Goal: Task Accomplishment & Management: Manage account settings

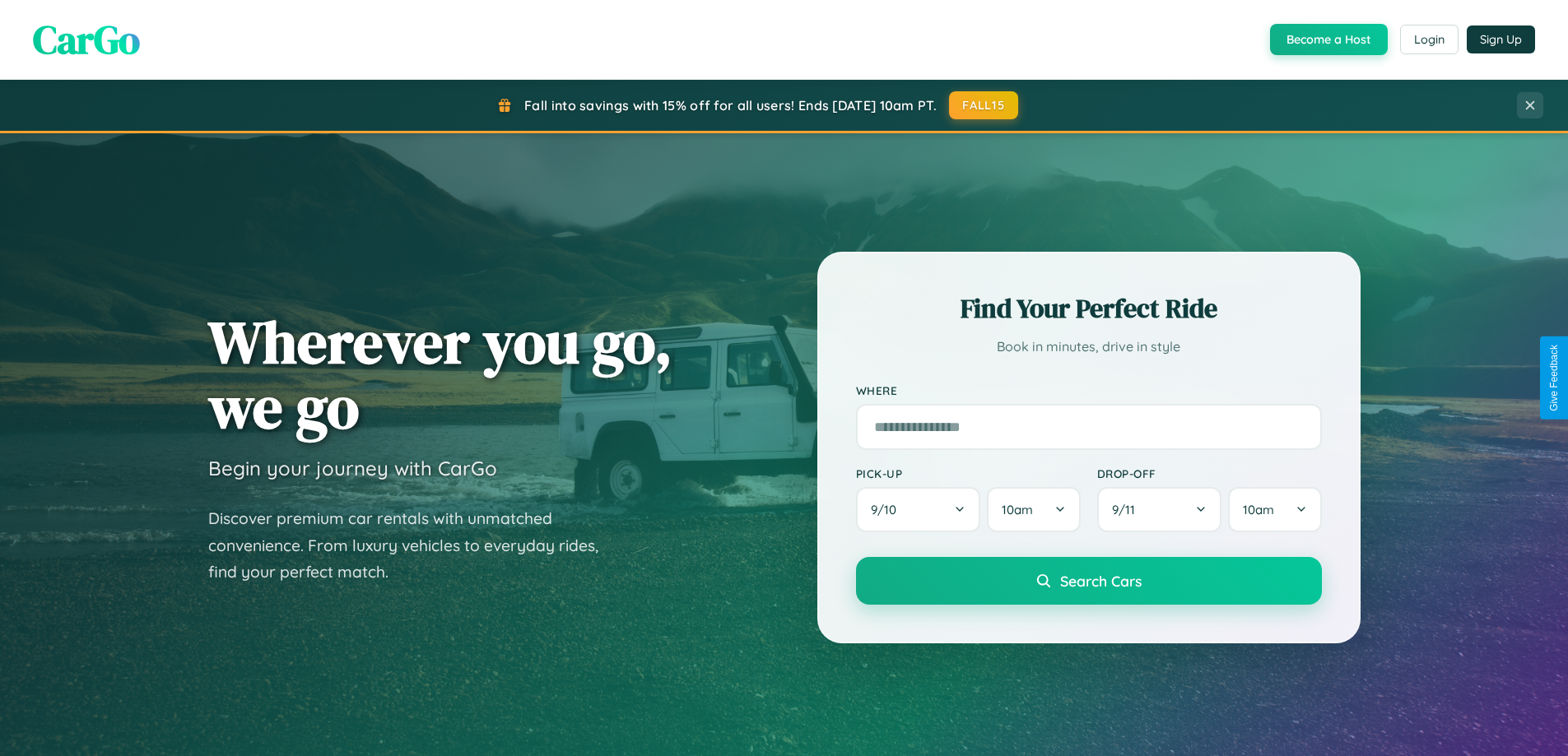
scroll to position [1132, 0]
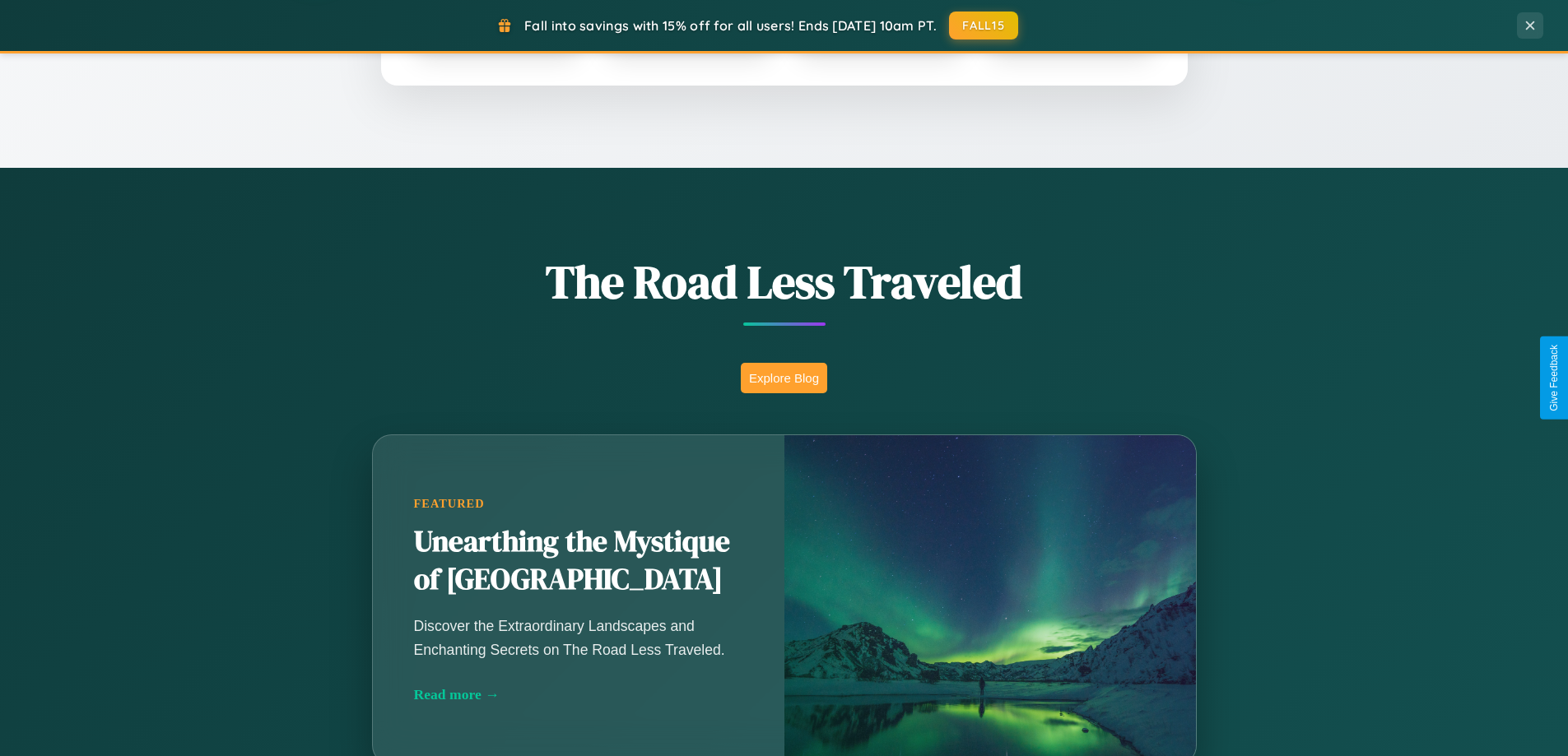
click at [784, 378] on button "Explore Blog" at bounding box center [784, 378] width 87 height 31
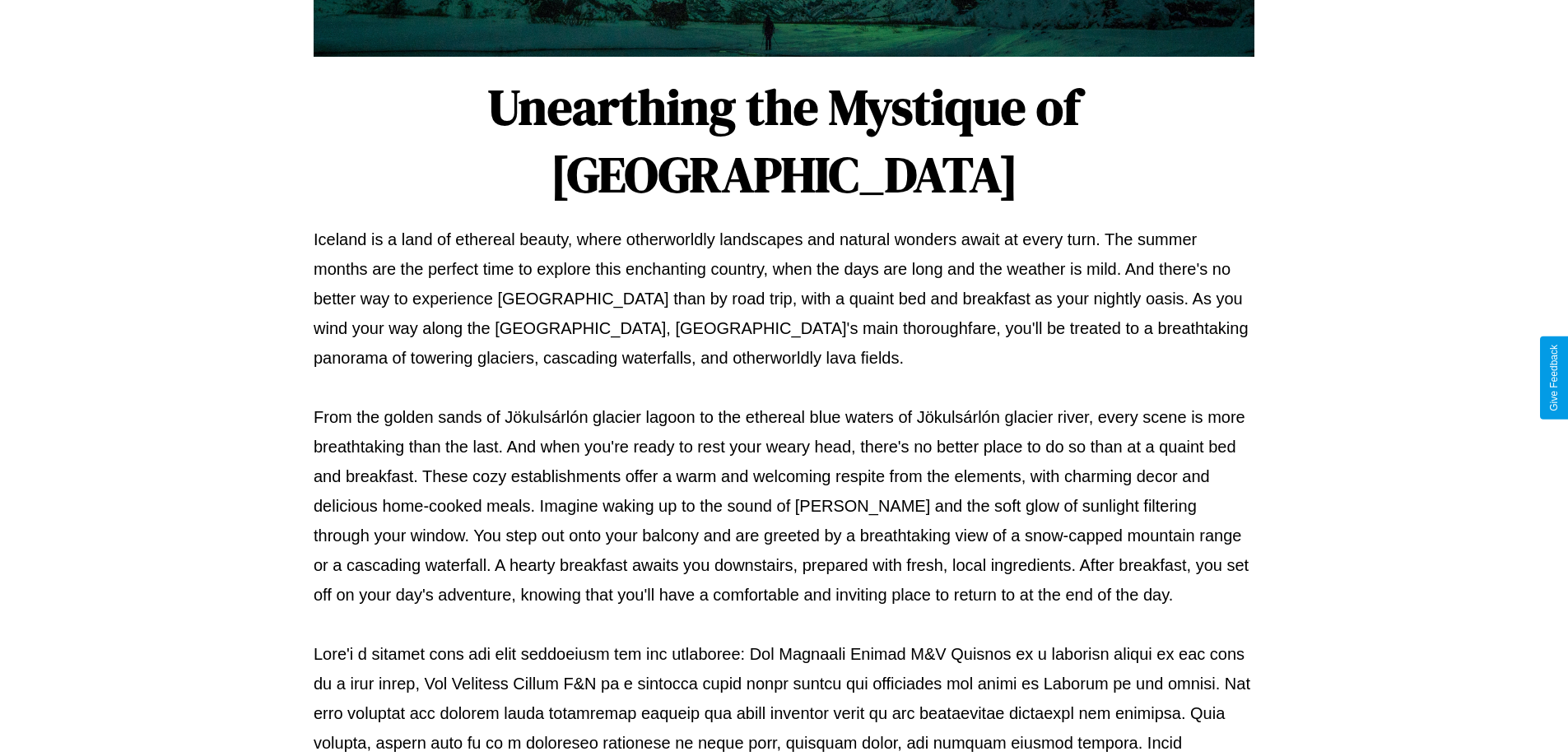
scroll to position [532, 0]
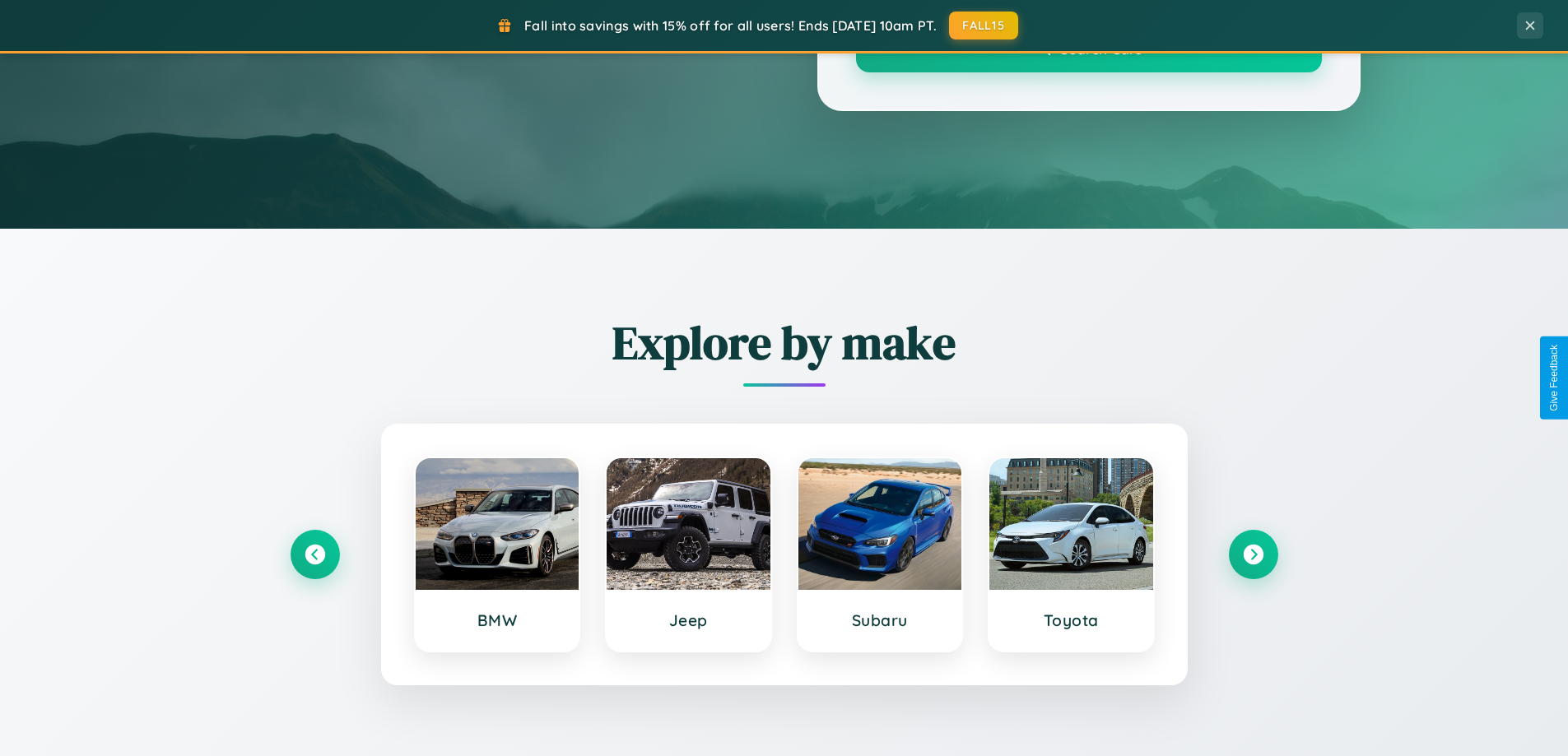
scroll to position [1132, 0]
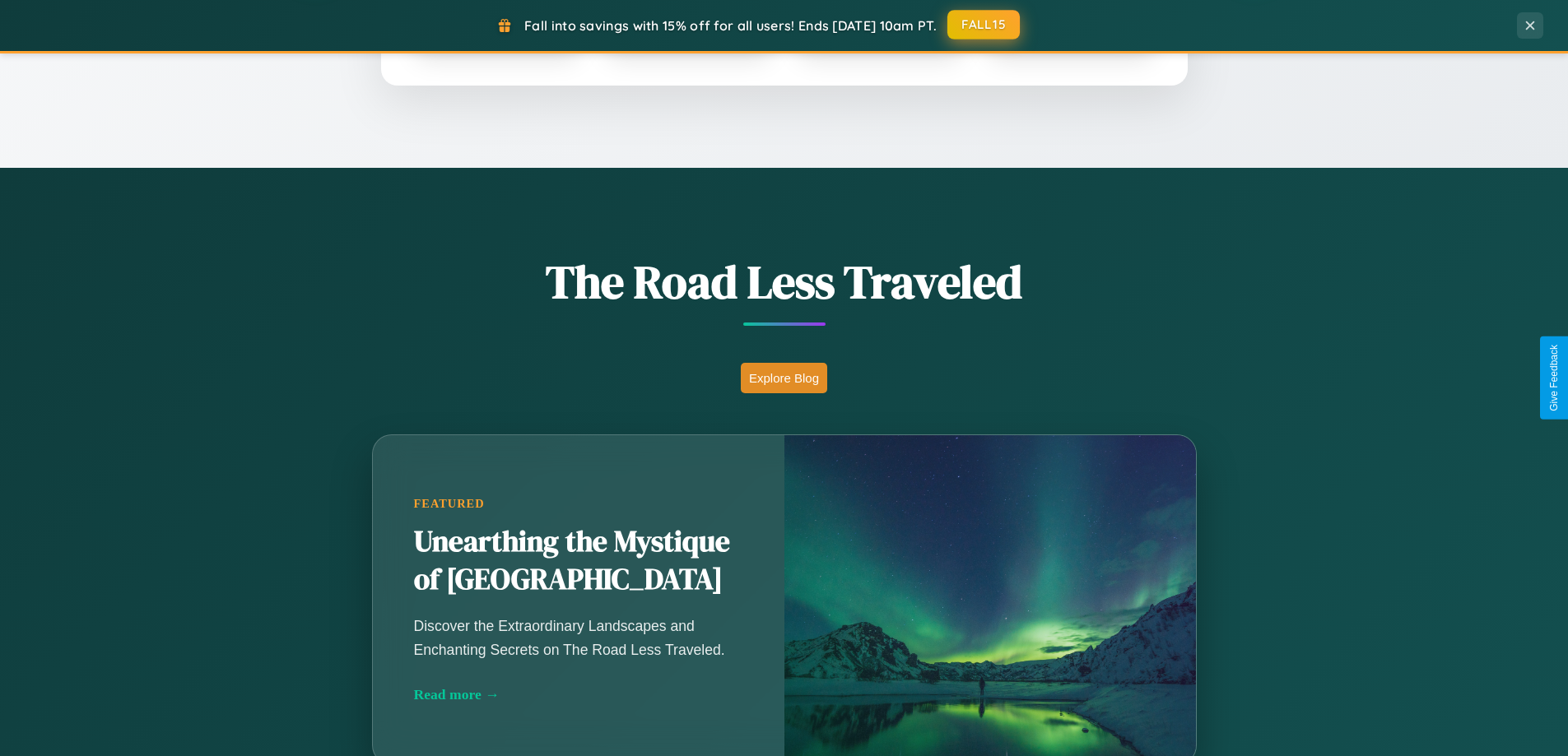
click at [984, 25] on button "FALL15" at bounding box center [984, 25] width 73 height 30
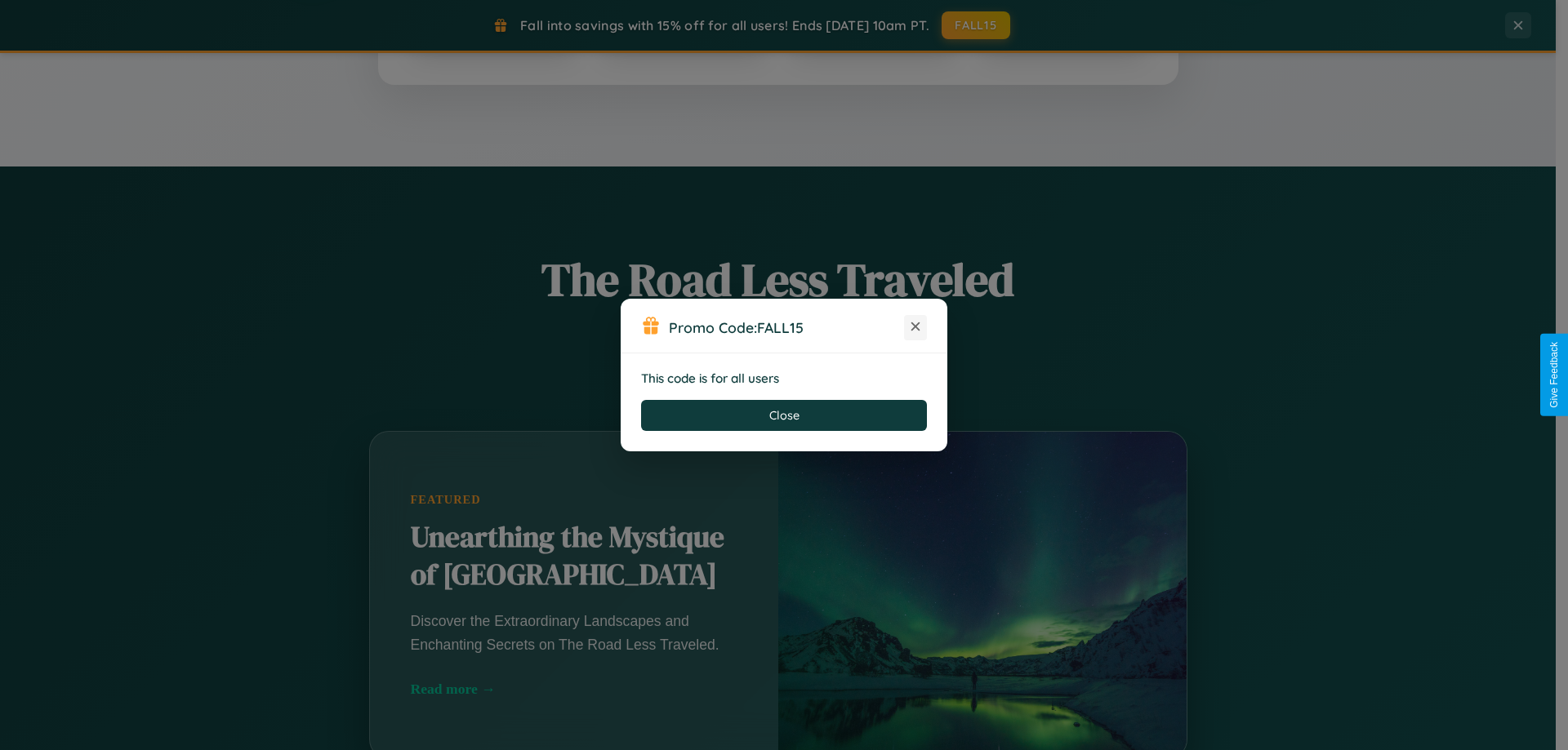
click at [916, 327] on icon at bounding box center [915, 326] width 17 height 17
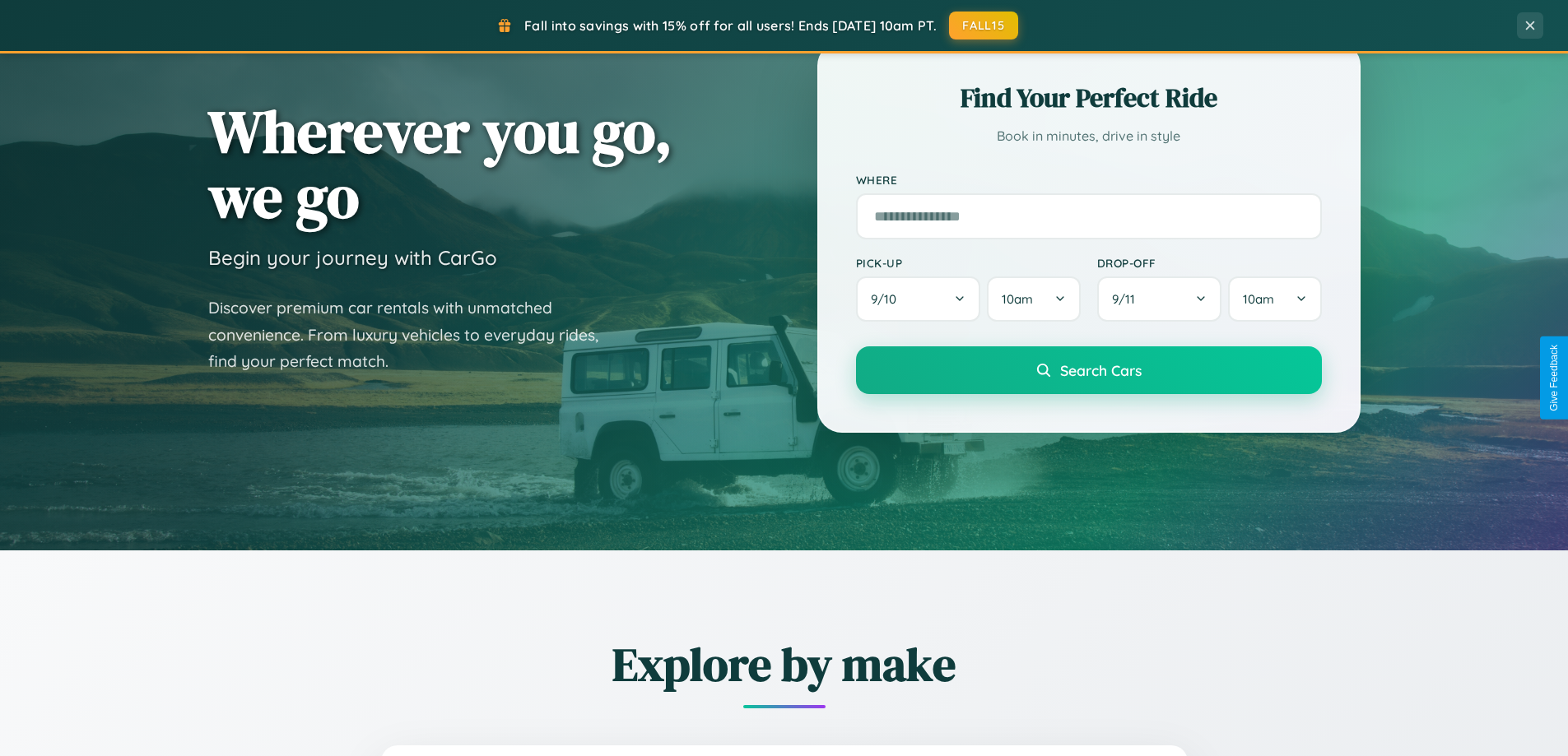
scroll to position [0, 0]
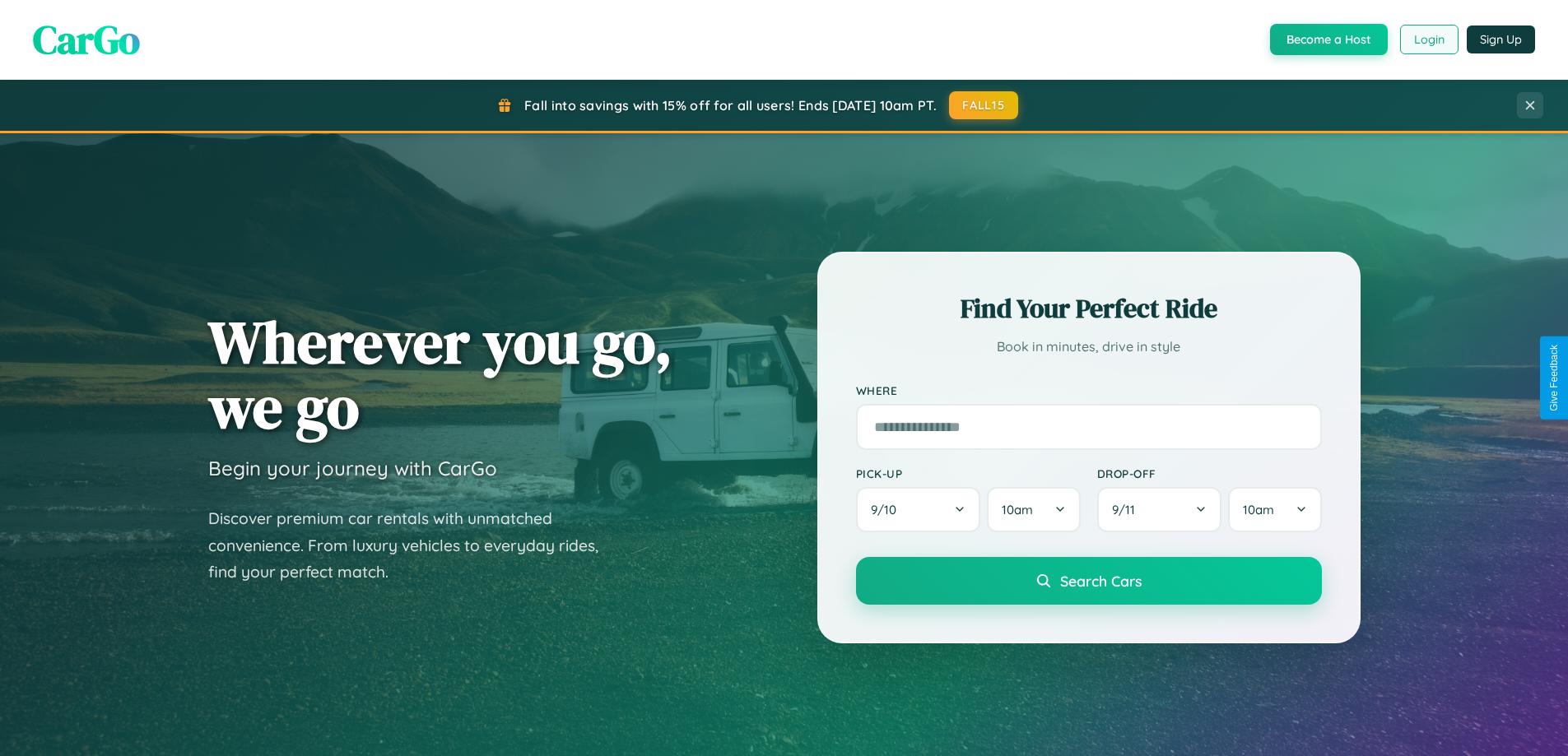
click at [1428, 39] on button "Login" at bounding box center [1429, 39] width 59 height 30
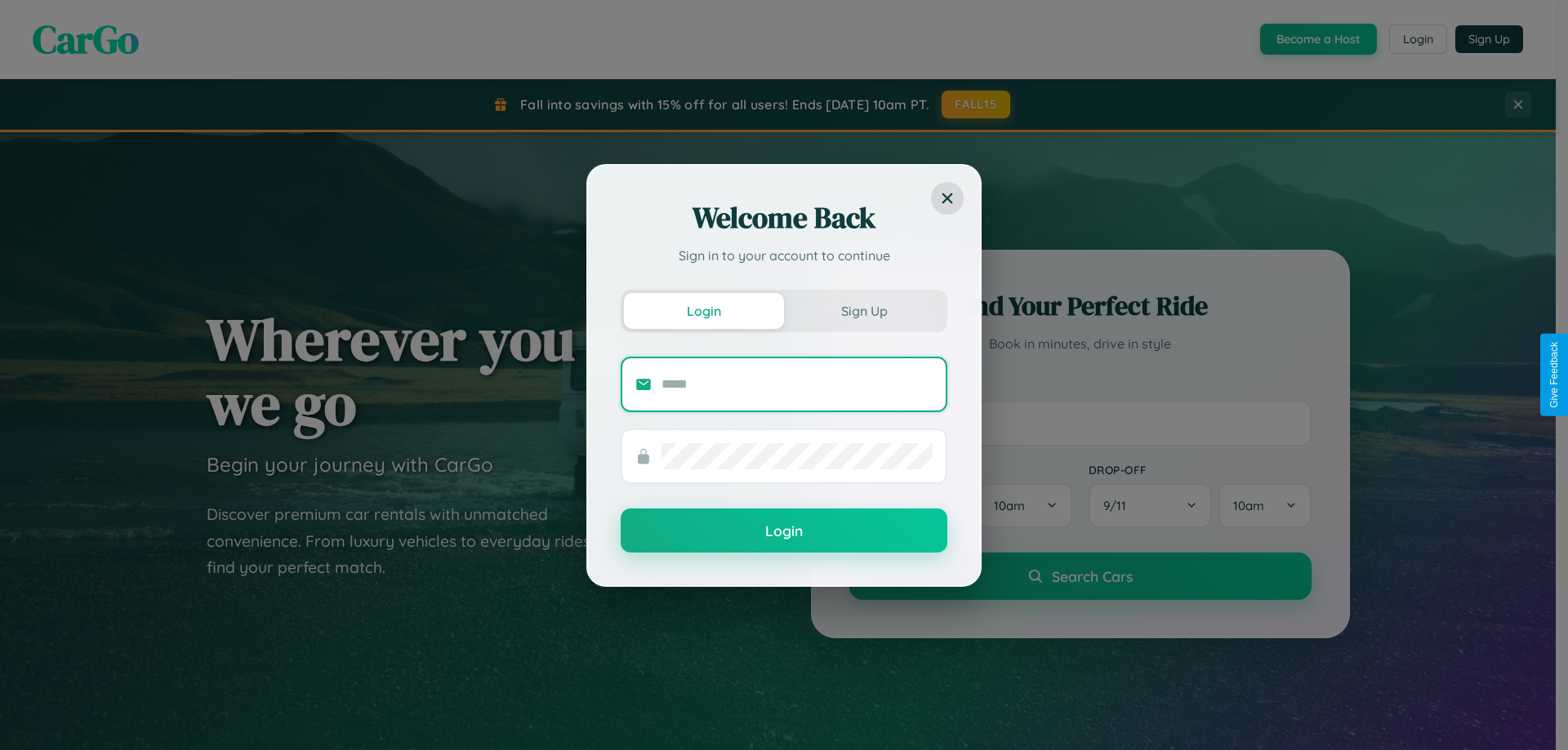
click at [797, 384] on input "text" at bounding box center [797, 385] width 272 height 26
type input "**********"
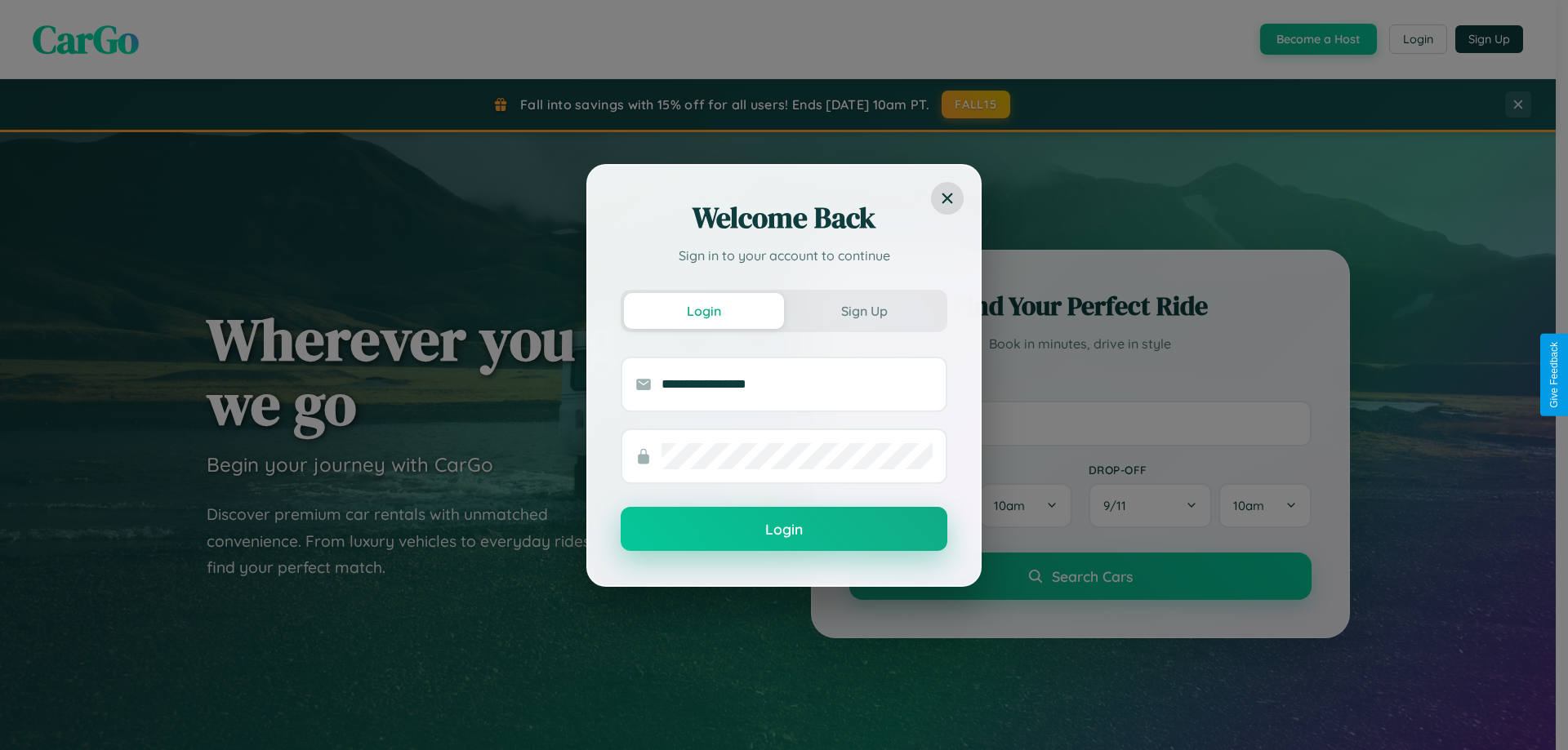
click at [784, 530] on button "Login" at bounding box center [784, 529] width 326 height 44
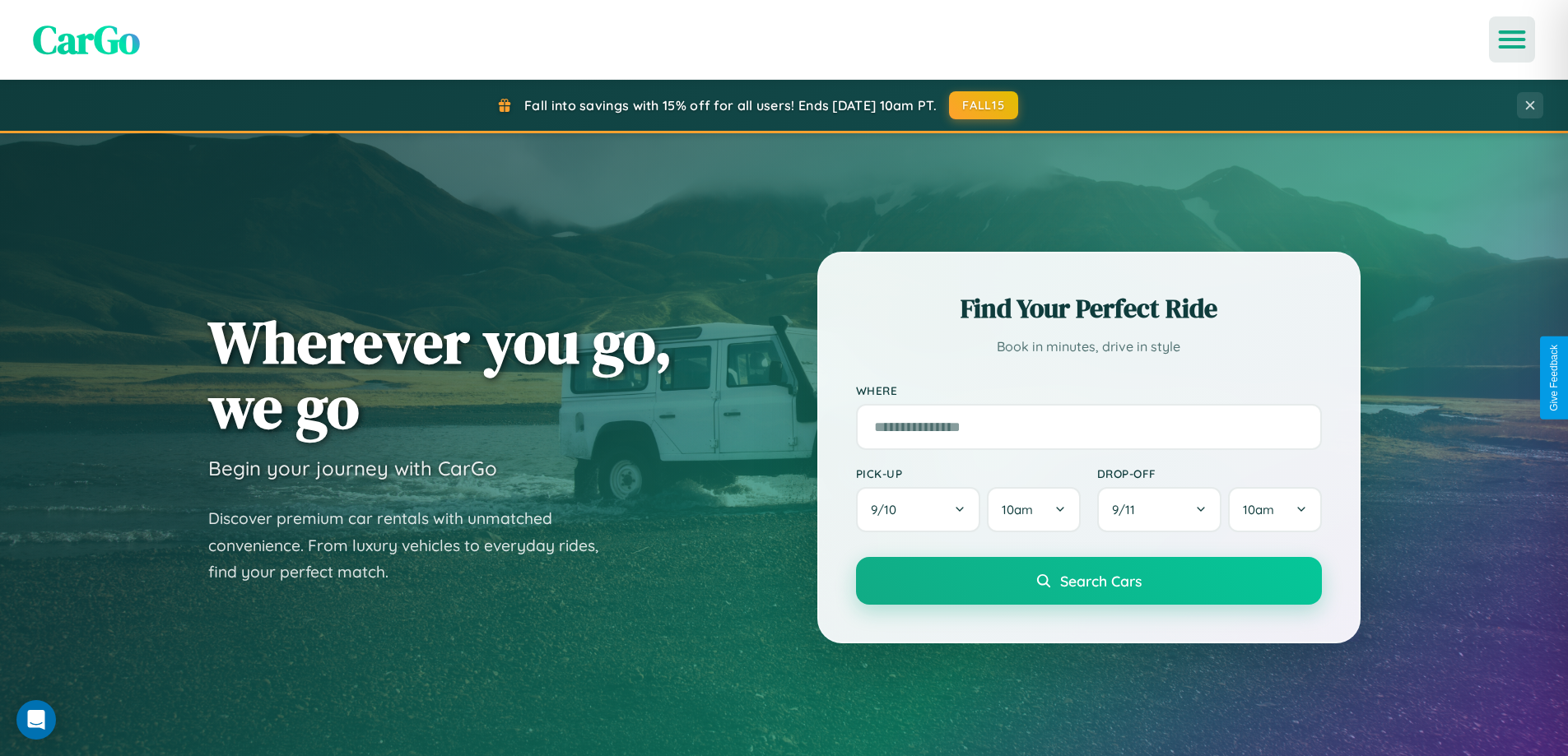
click at [1513, 39] on icon "Open menu" at bounding box center [1512, 39] width 24 height 15
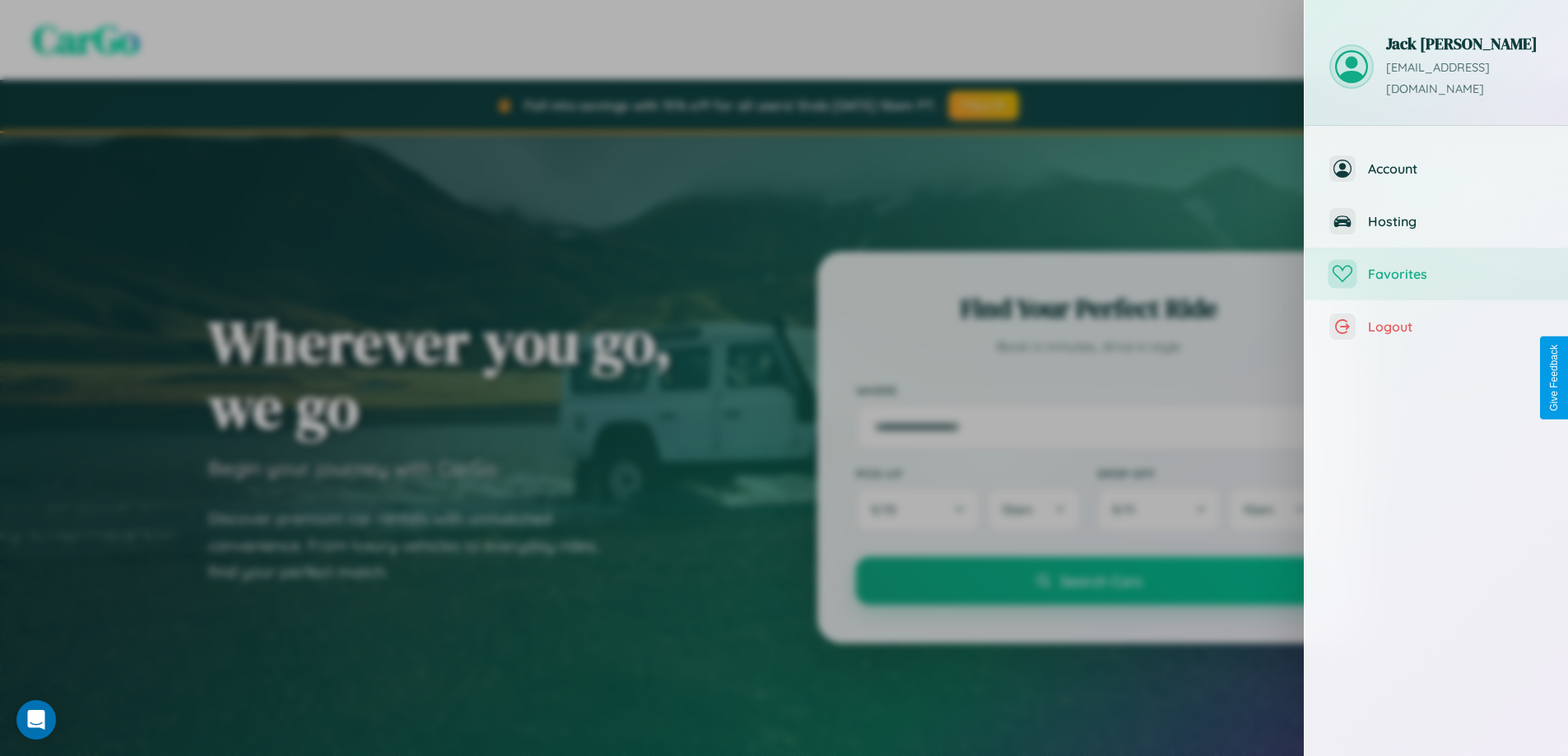
click at [1436, 266] on span "Favorites" at bounding box center [1456, 274] width 175 height 17
